Goal: Task Accomplishment & Management: Manage account settings

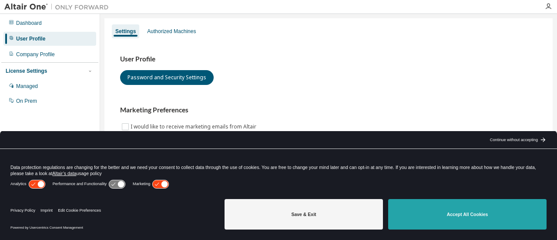
click at [476, 212] on button "Accept All Cookies" at bounding box center [467, 214] width 158 height 30
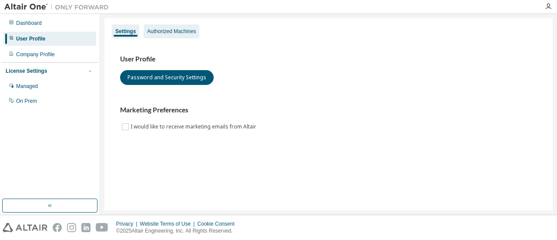
click at [151, 33] on div "Authorized Machines" at bounding box center [171, 31] width 49 height 7
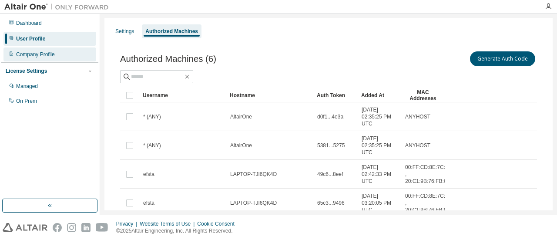
click at [35, 58] on div "Company Profile" at bounding box center [49, 54] width 93 height 14
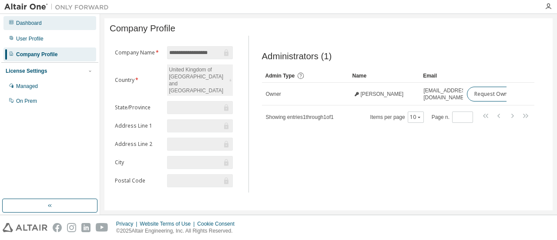
click at [31, 24] on div "Dashboard" at bounding box center [29, 23] width 26 height 7
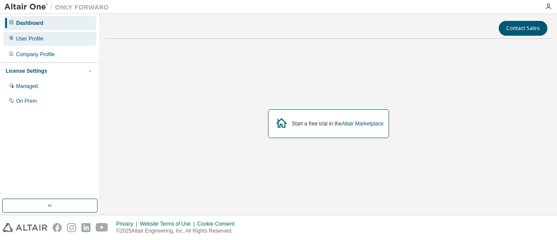
click at [31, 40] on div "User Profile" at bounding box center [29, 38] width 27 height 7
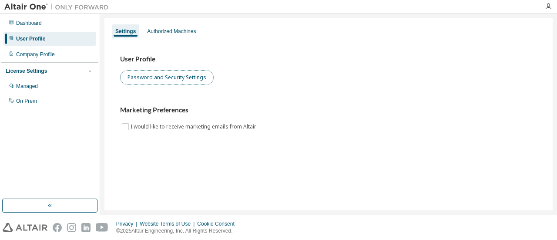
click at [155, 76] on button "Password and Security Settings" at bounding box center [166, 77] width 93 height 15
